Goal: Communication & Community: Answer question/provide support

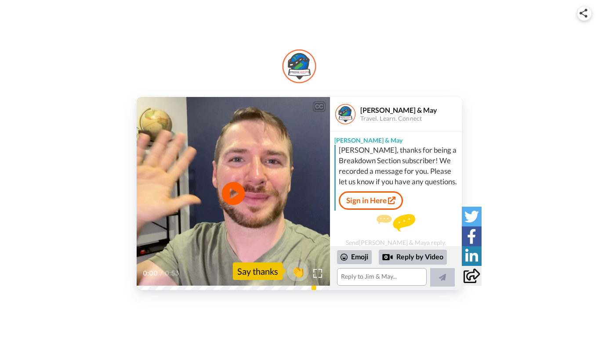
click at [231, 193] on icon "Play/Pause" at bounding box center [232, 194] width 23 height 42
click at [297, 269] on span "👏" at bounding box center [298, 272] width 28 height 18
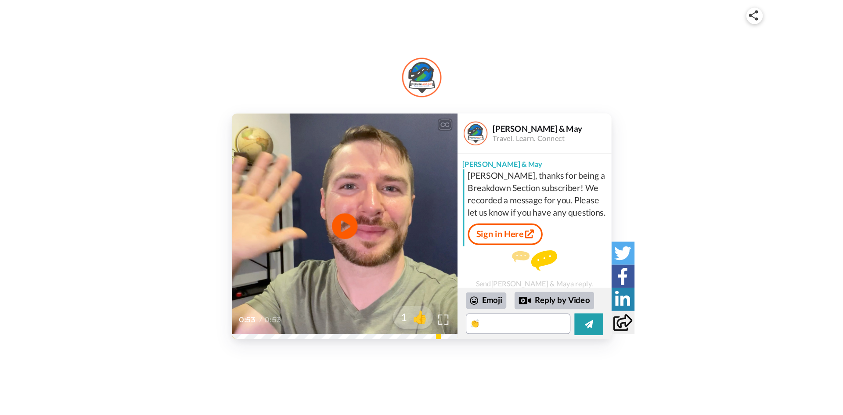
scroll to position [15, 0]
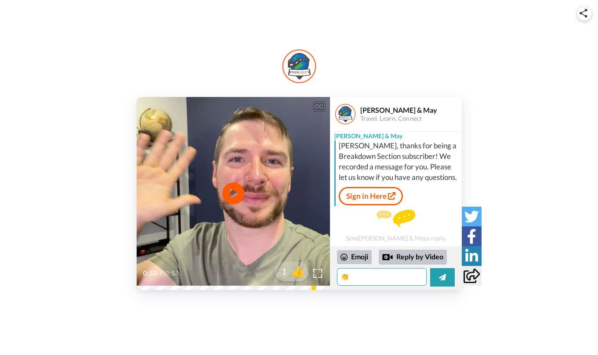
click at [382, 273] on textarea "👏" at bounding box center [382, 277] width 90 height 18
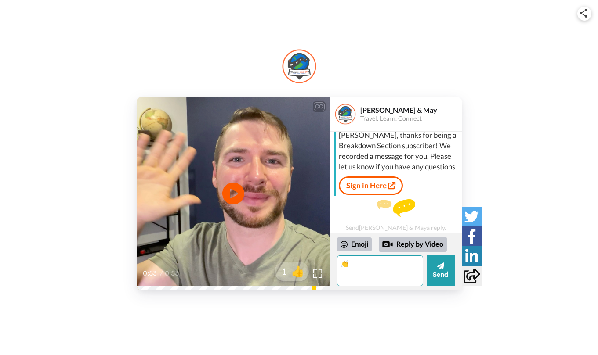
drag, startPoint x: 363, startPoint y: 265, endPoint x: 340, endPoint y: 265, distance: 23.7
click at [340, 265] on textarea "👏" at bounding box center [380, 271] width 86 height 31
type textarea "👏"
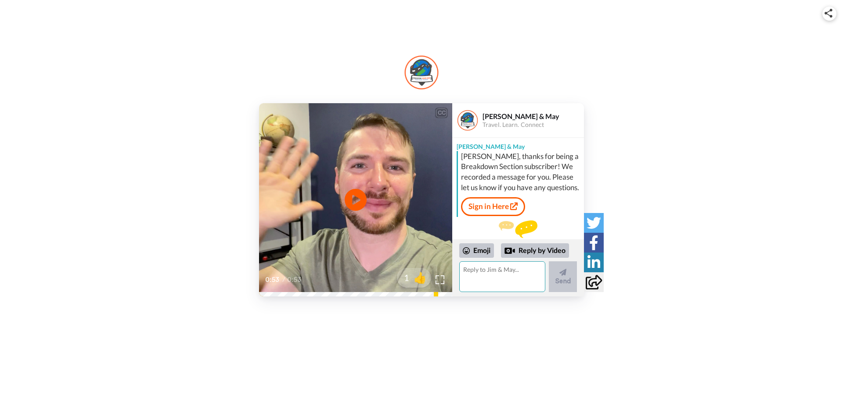
scroll to position [28, 0]
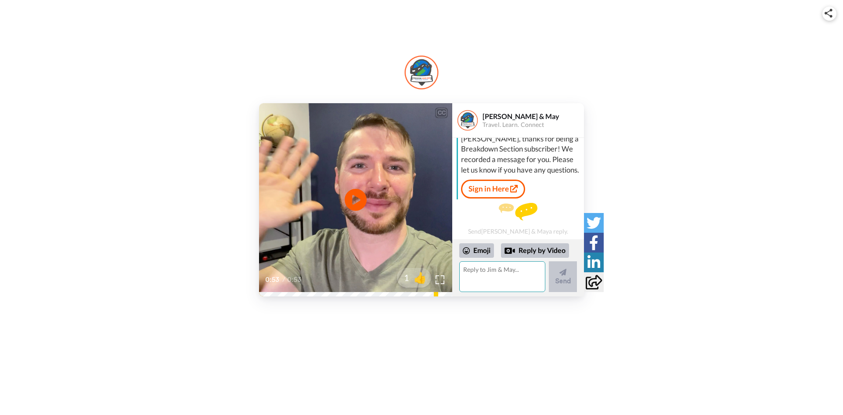
click at [493, 267] on textarea at bounding box center [502, 276] width 86 height 31
click at [508, 275] on textarea at bounding box center [502, 276] width 86 height 31
click at [464, 273] on textarea "Gracias por tu mensaje, [PERSON_NAME]! He estado disfrutando en el seccion de '…" at bounding box center [502, 276] width 86 height 31
click at [537, 284] on textarea "Gracias por tu mensaje, [PERSON_NAME]! He estado disfrutando el nuevo seccion (…" at bounding box center [502, 276] width 86 height 31
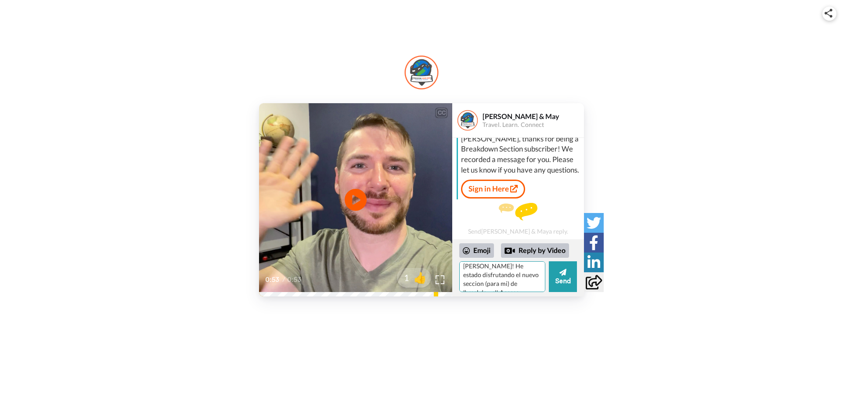
click at [534, 285] on textarea "Gracias por tu mensaje, [PERSON_NAME]! He estado disfrutando el nuevo seccion (…" at bounding box center [502, 276] width 86 height 31
click at [521, 283] on textarea "Gracias por tu mensaje, [PERSON_NAME]! He estado disfrutando el nuevo seccion (…" at bounding box center [502, 276] width 86 height 31
drag, startPoint x: 485, startPoint y: 287, endPoint x: 510, endPoint y: 371, distance: 88.0
click at [510, 355] on div "CC Play/Pause 0:53 / 0:53 1 👍 [PERSON_NAME] & May Travel. Learn. Connect [PERSO…" at bounding box center [421, 207] width 843 height 415
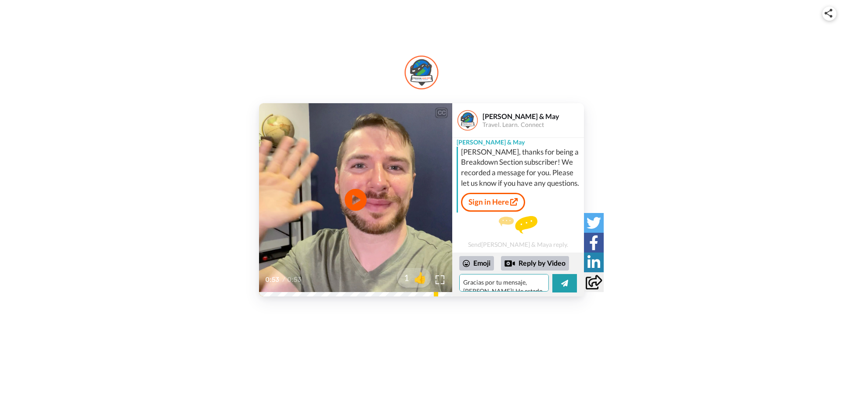
scroll to position [18, 0]
drag, startPoint x: 534, startPoint y: 278, endPoint x: 537, endPoint y: 282, distance: 4.7
click at [535, 280] on textarea "Gracias por tu mensaje, [PERSON_NAME]! He estado disfrutando el nuevo seccion (…" at bounding box center [504, 283] width 90 height 18
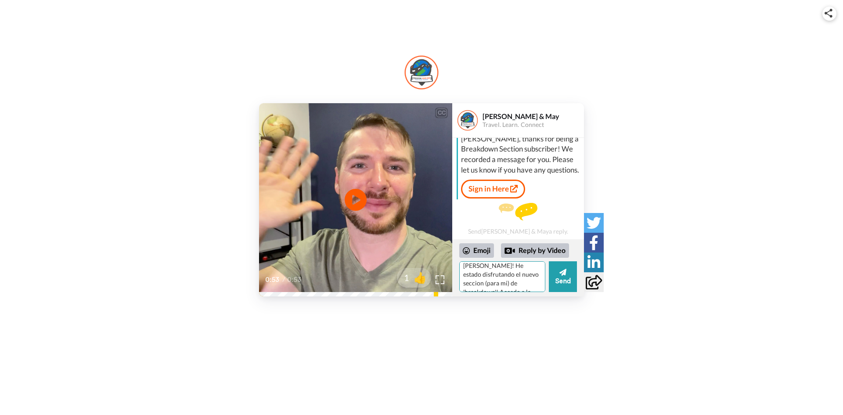
scroll to position [28, 0]
drag, startPoint x: 484, startPoint y: 274, endPoint x: 495, endPoint y: 290, distance: 19.4
click at [484, 275] on textarea "Gracias por tu mensaje, [PERSON_NAME]! He estado disfrutando el nuevo seccion (…" at bounding box center [502, 276] width 86 height 31
click at [528, 287] on textarea "Gracias por tu mensaje, [PERSON_NAME]! He estado disfrutando el nueva seccion (…" at bounding box center [502, 276] width 86 height 31
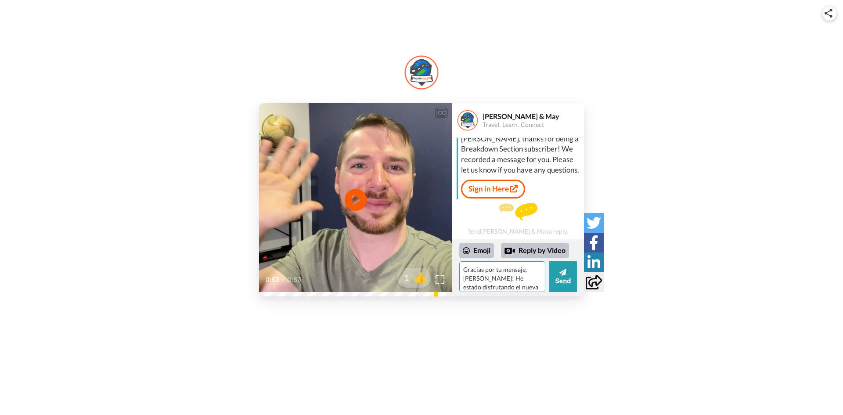
scroll to position [18, 0]
click at [466, 271] on textarea "Gracias por tu mensaje, [PERSON_NAME]! He estado disfrutando el nueva seccion (…" at bounding box center [502, 276] width 86 height 31
type textarea "Gracias por tu mensaje, [PERSON_NAME]! He estado disfrutando la nueva seccion (…"
click at [560, 278] on button "Send" at bounding box center [563, 276] width 28 height 31
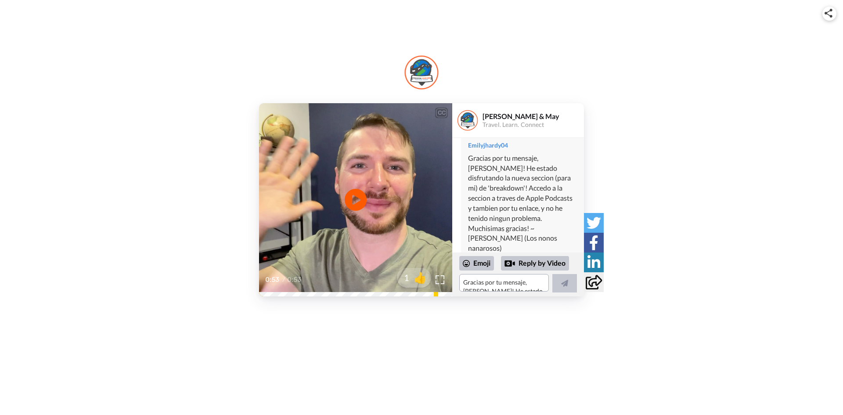
scroll to position [92, 0]
